Goal: Check status: Check status

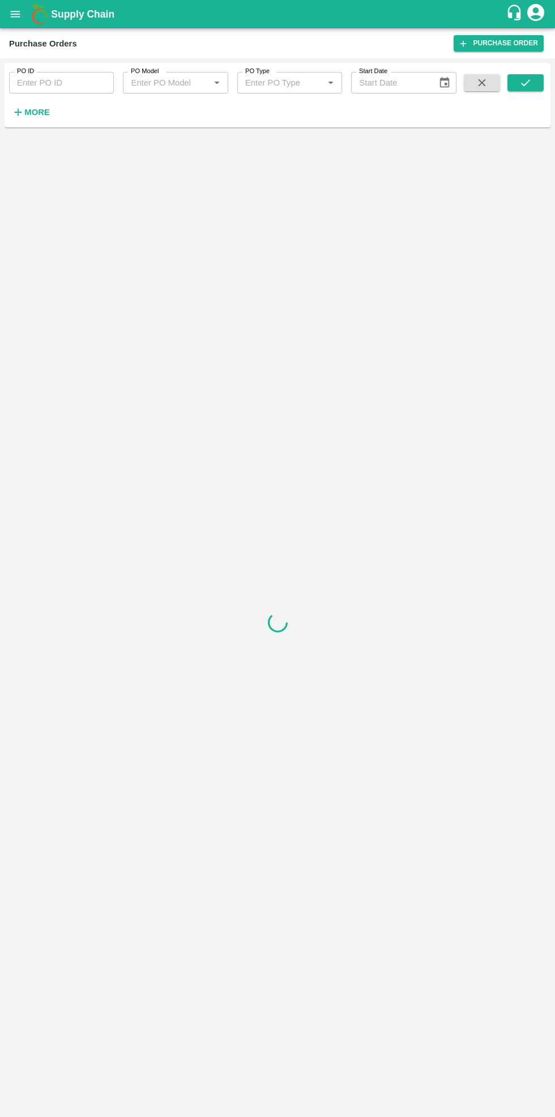
click at [64, 82] on input "PO ID" at bounding box center [61, 83] width 105 height 22
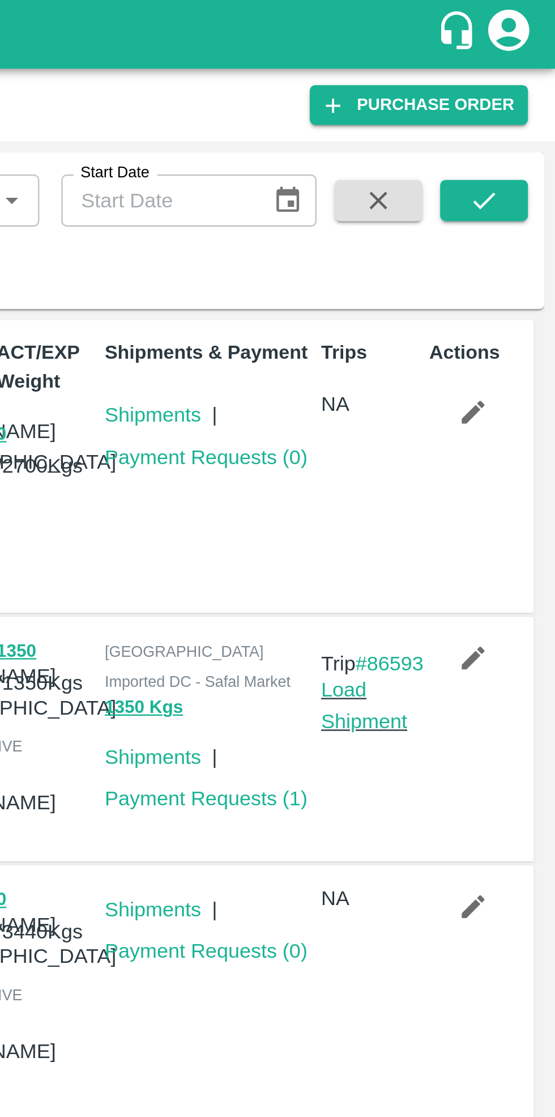
type input "167460"
click at [526, 82] on icon "submit" at bounding box center [525, 82] width 12 height 12
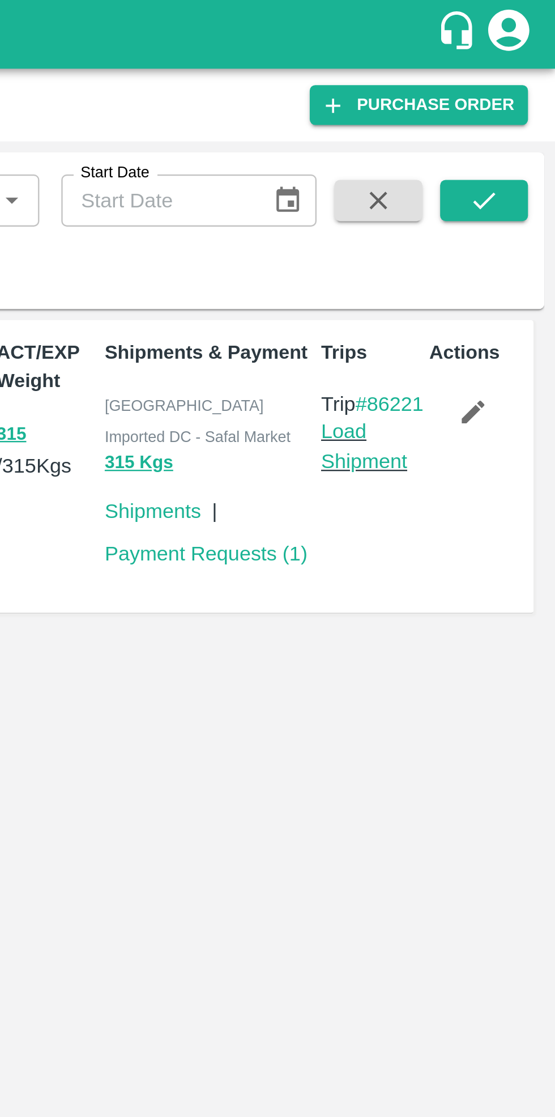
click at [418, 230] on link "Payment Requests ( 1 )" at bounding box center [411, 228] width 84 height 9
